Goal: Task Accomplishment & Management: Check status

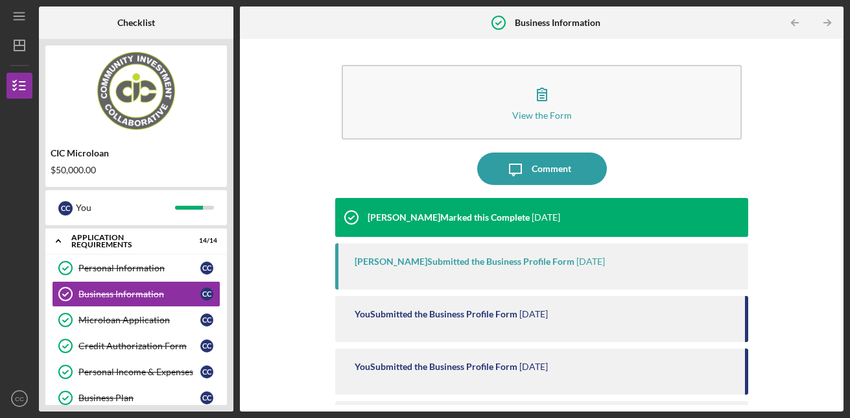
click at [849, 222] on html "Icon/Menu Business Information Business Information Checklist CIC Microloan $50…" at bounding box center [425, 209] width 850 height 418
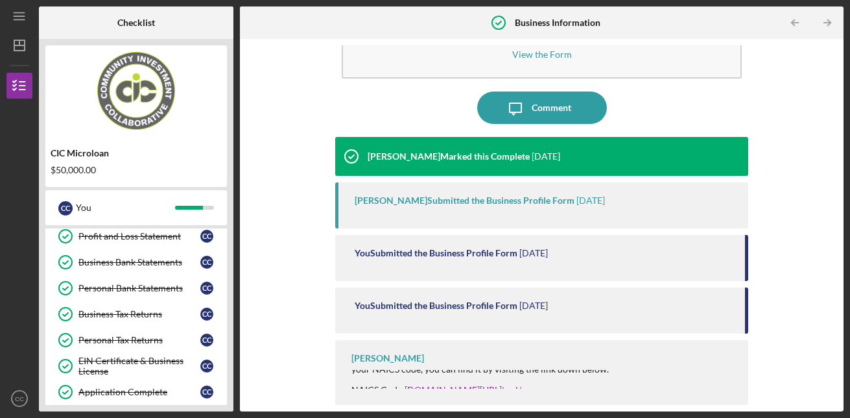
scroll to position [344, 0]
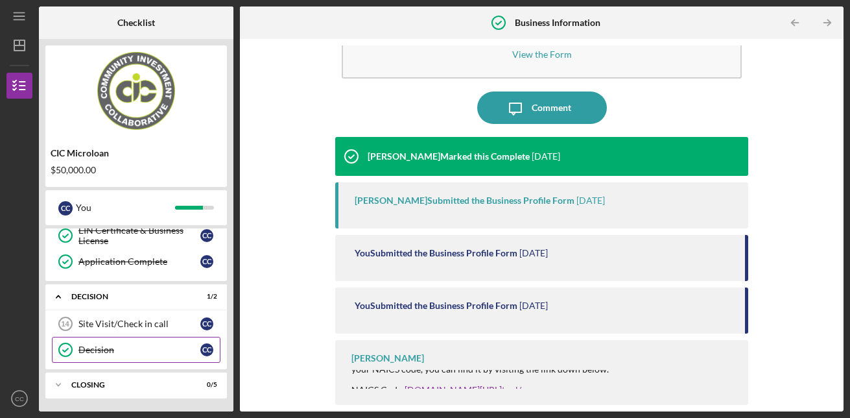
click at [165, 353] on div "Decision" at bounding box center [139, 349] width 122 height 10
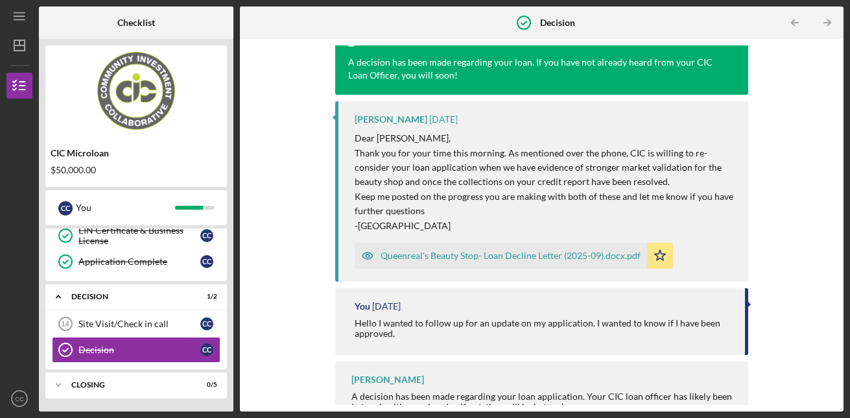
scroll to position [171, 0]
